Goal: Task Accomplishment & Management: Use online tool/utility

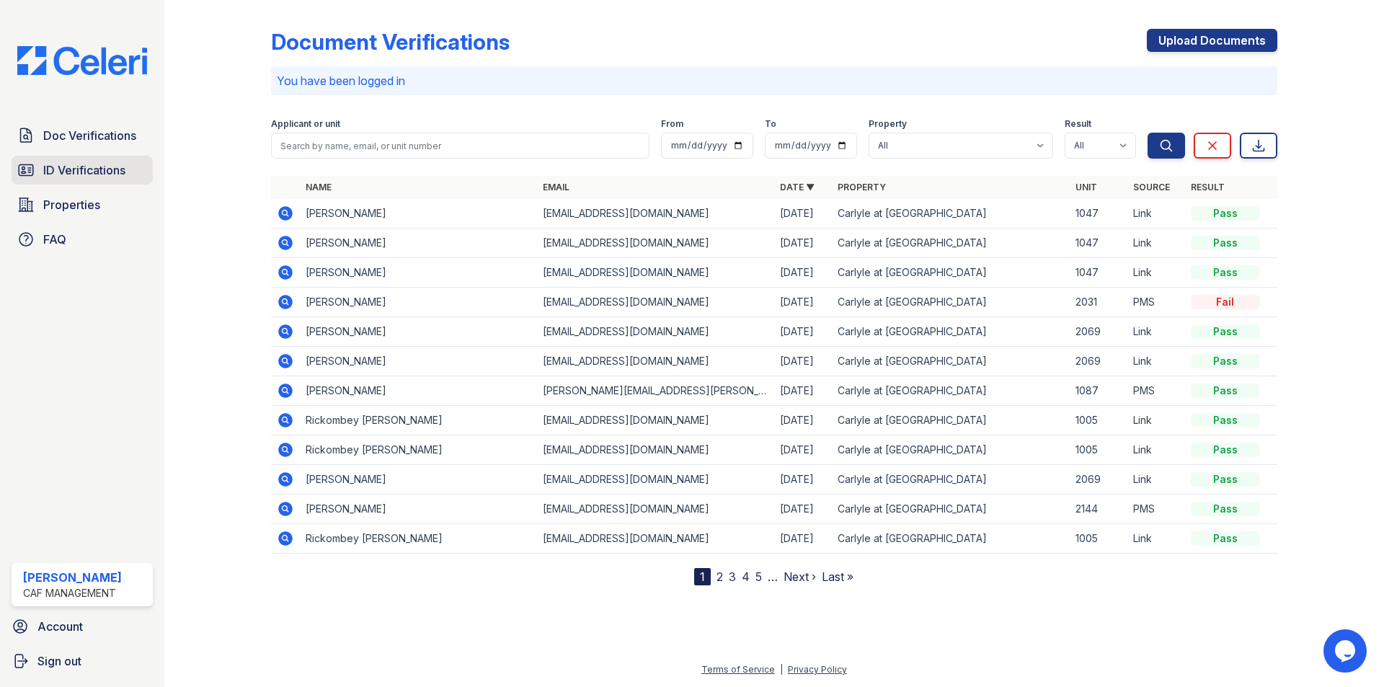
click at [78, 176] on span "ID Verifications" at bounding box center [84, 169] width 82 height 17
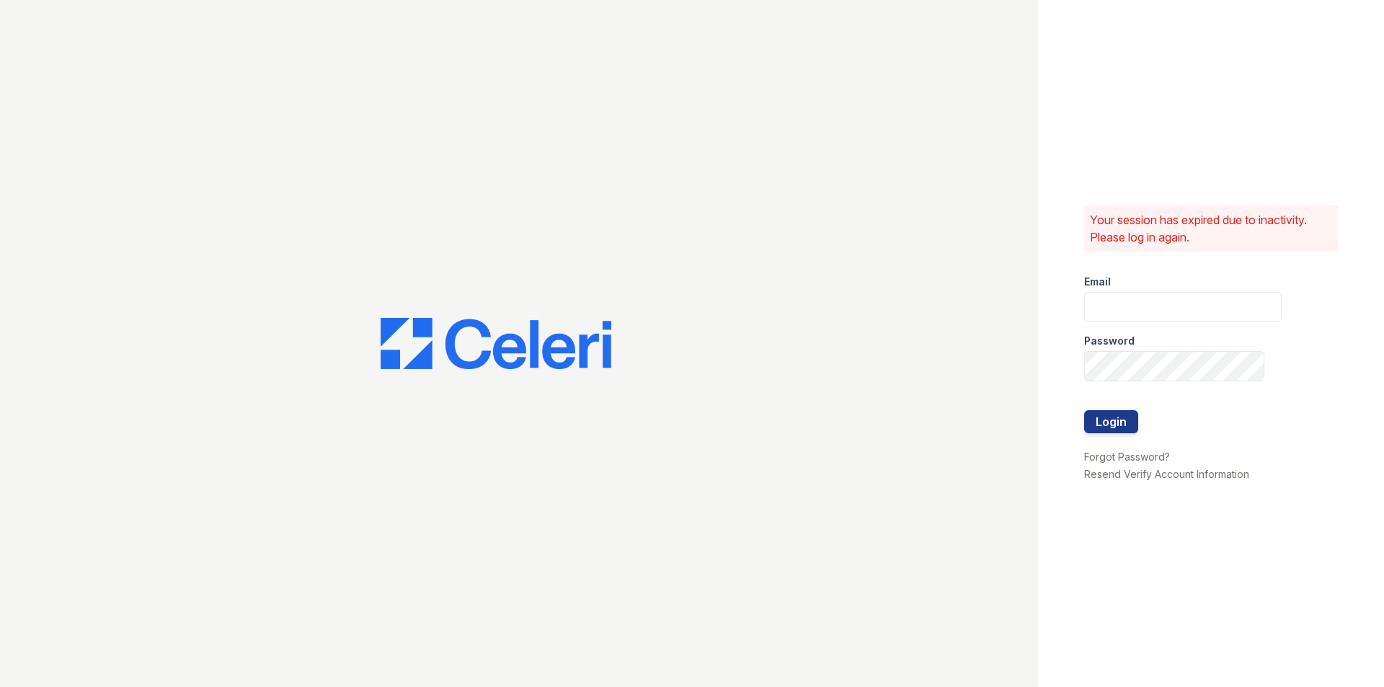
type input "carlylesouth2@cafmanagement.com"
click at [1135, 429] on button "Login" at bounding box center [1111, 421] width 54 height 23
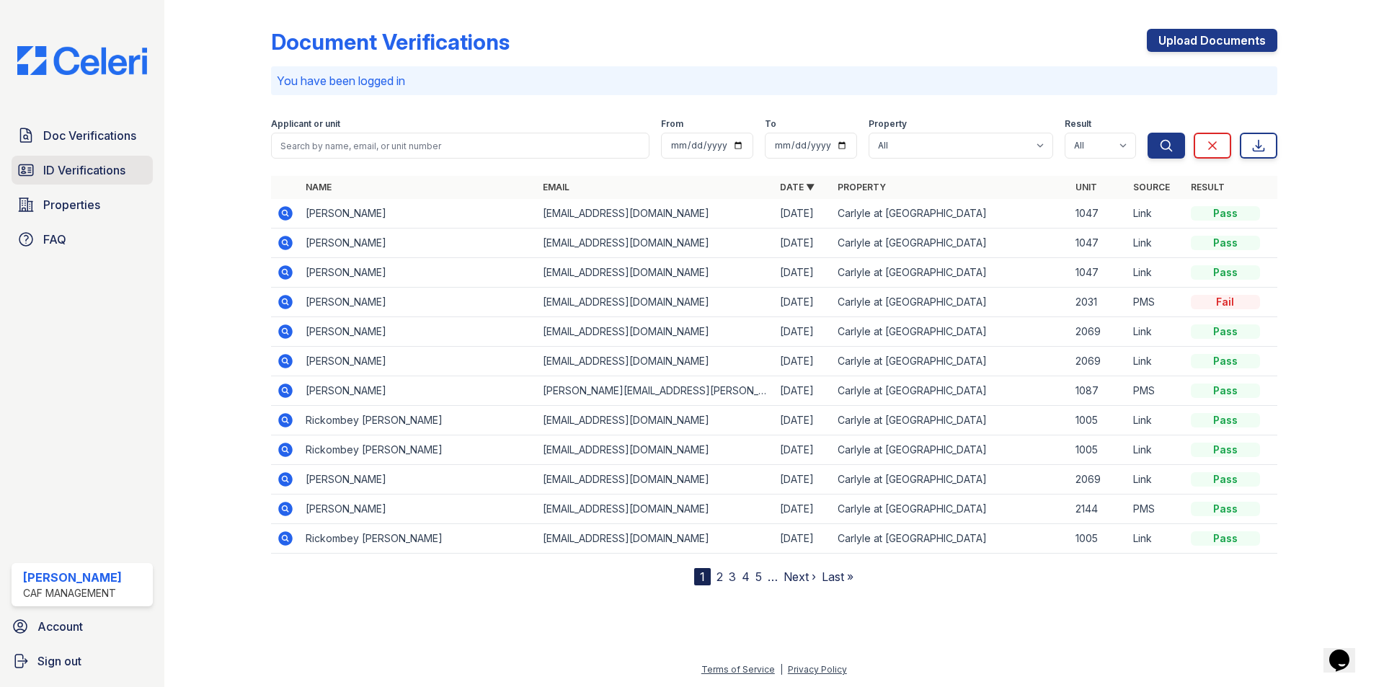
click at [68, 169] on span "ID Verifications" at bounding box center [84, 169] width 82 height 17
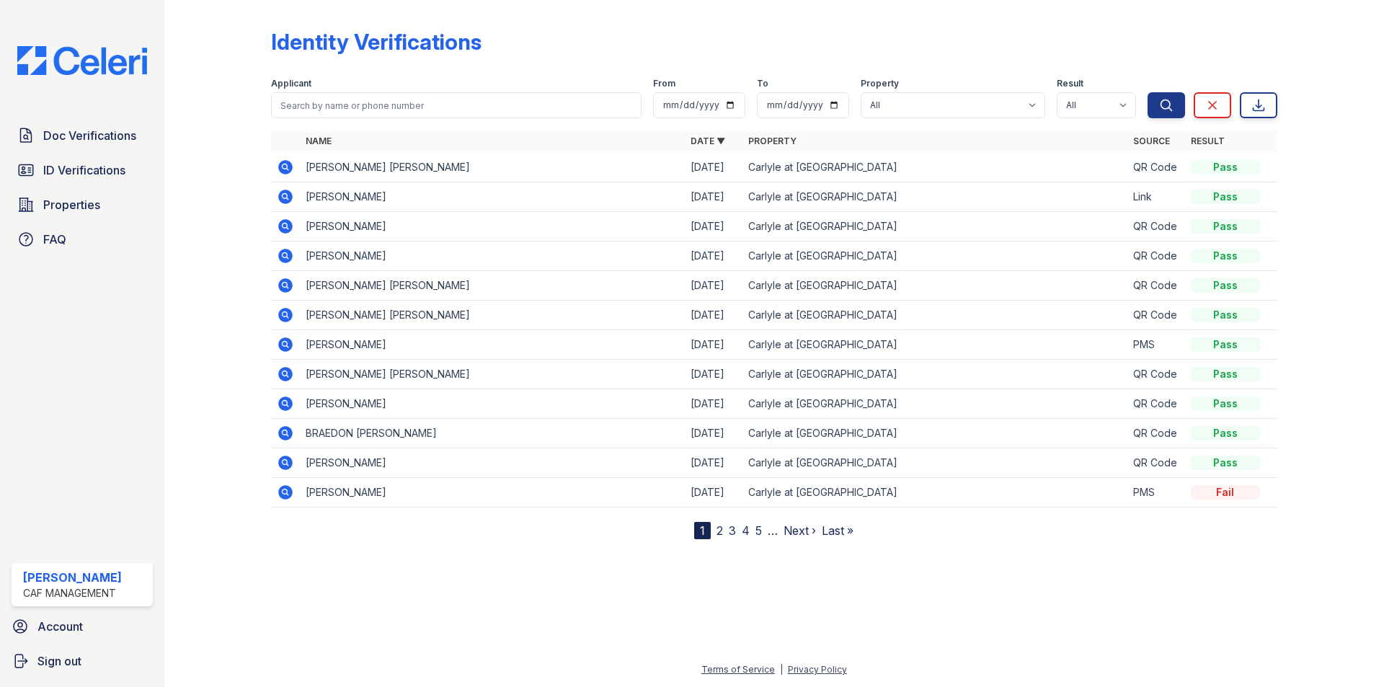
click at [606, 636] on div at bounding box center [773, 611] width 1173 height 99
